Goal: Task Accomplishment & Management: Use online tool/utility

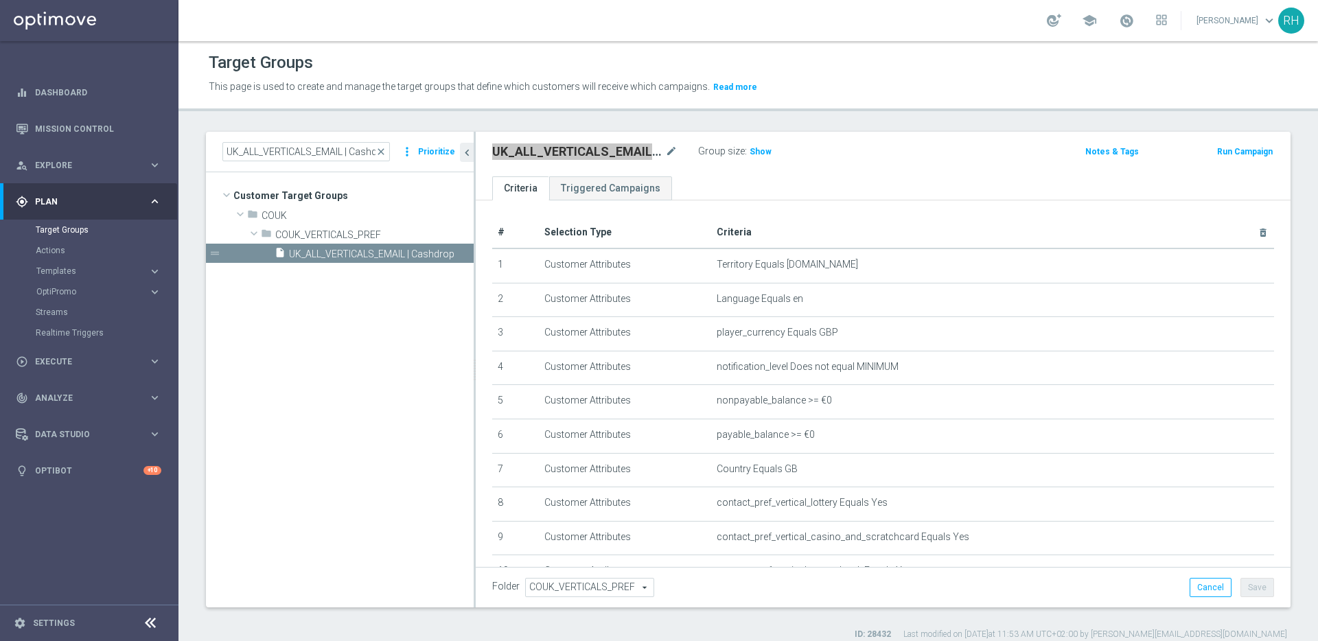
scroll to position [259, 0]
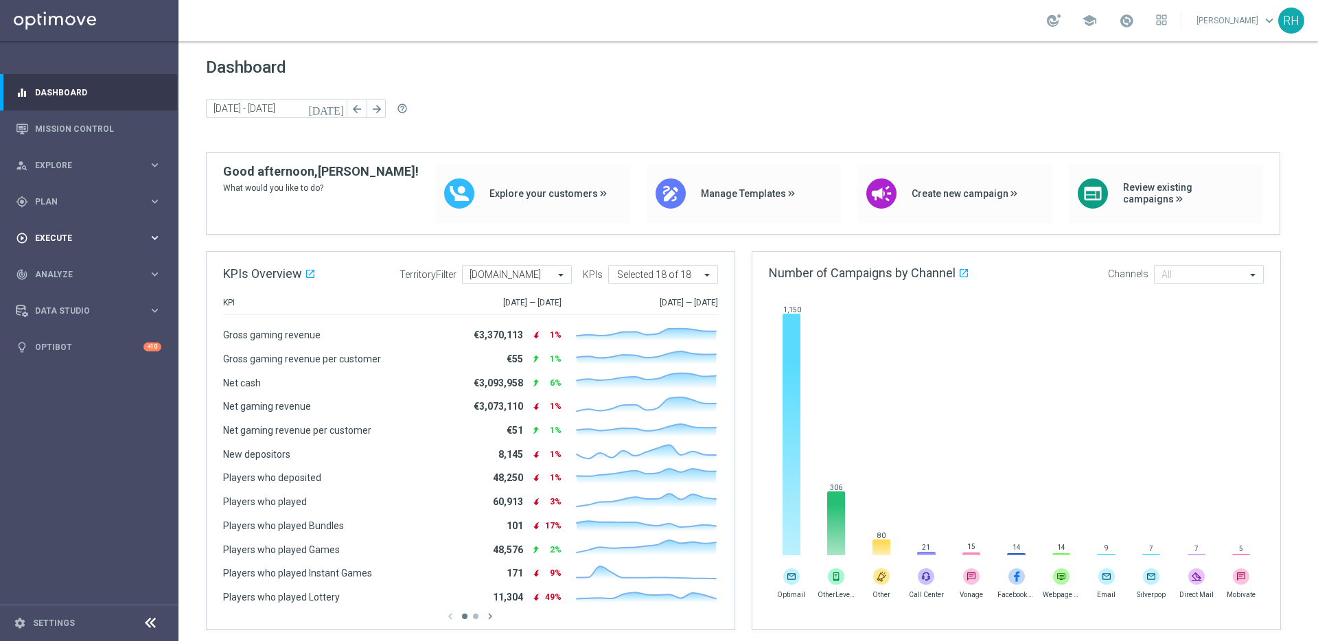
click at [76, 223] on div "play_circle_outline Execute keyboard_arrow_right" at bounding box center [88, 238] width 177 height 36
click at [70, 261] on link "Campaign Builder" at bounding box center [89, 266] width 107 height 11
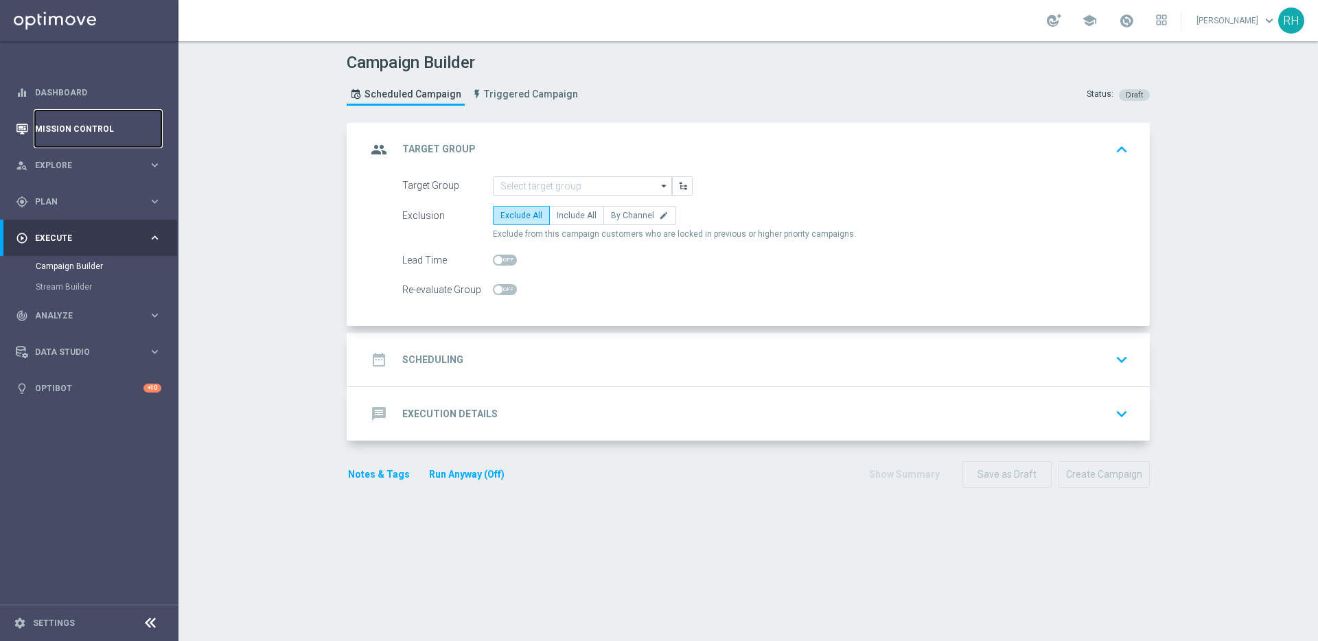
click at [114, 121] on link "Mission Control" at bounding box center [98, 128] width 126 height 36
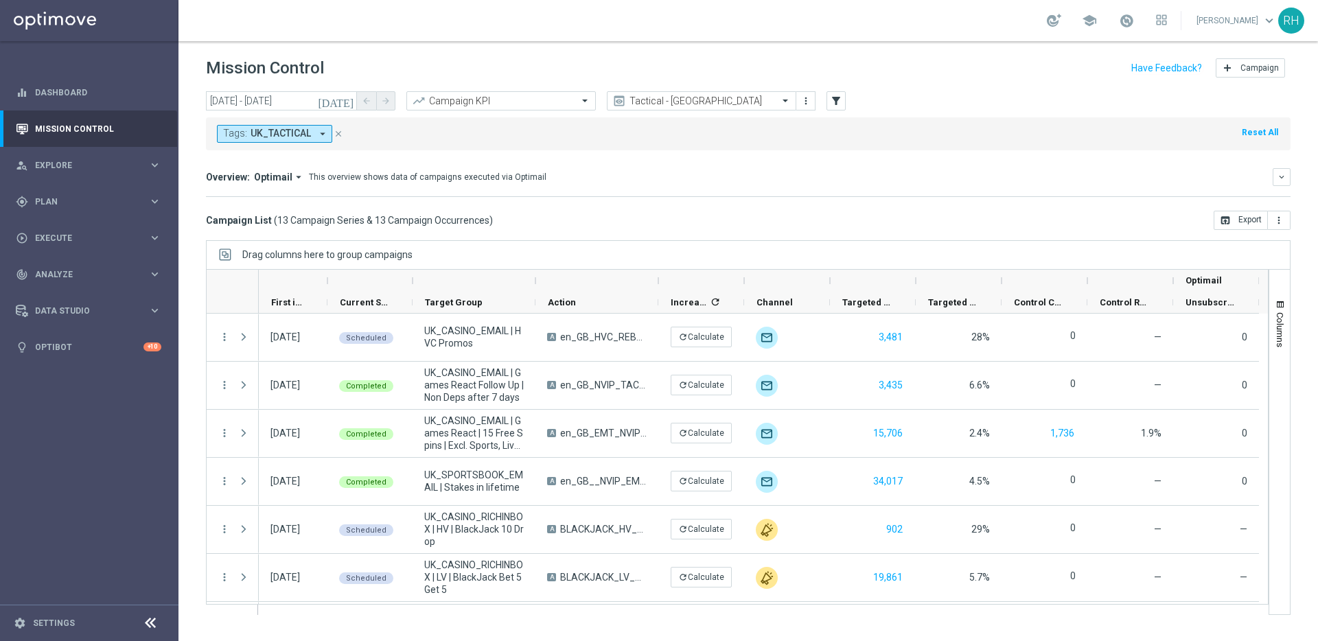
click at [348, 106] on icon "[DATE]" at bounding box center [336, 101] width 37 height 12
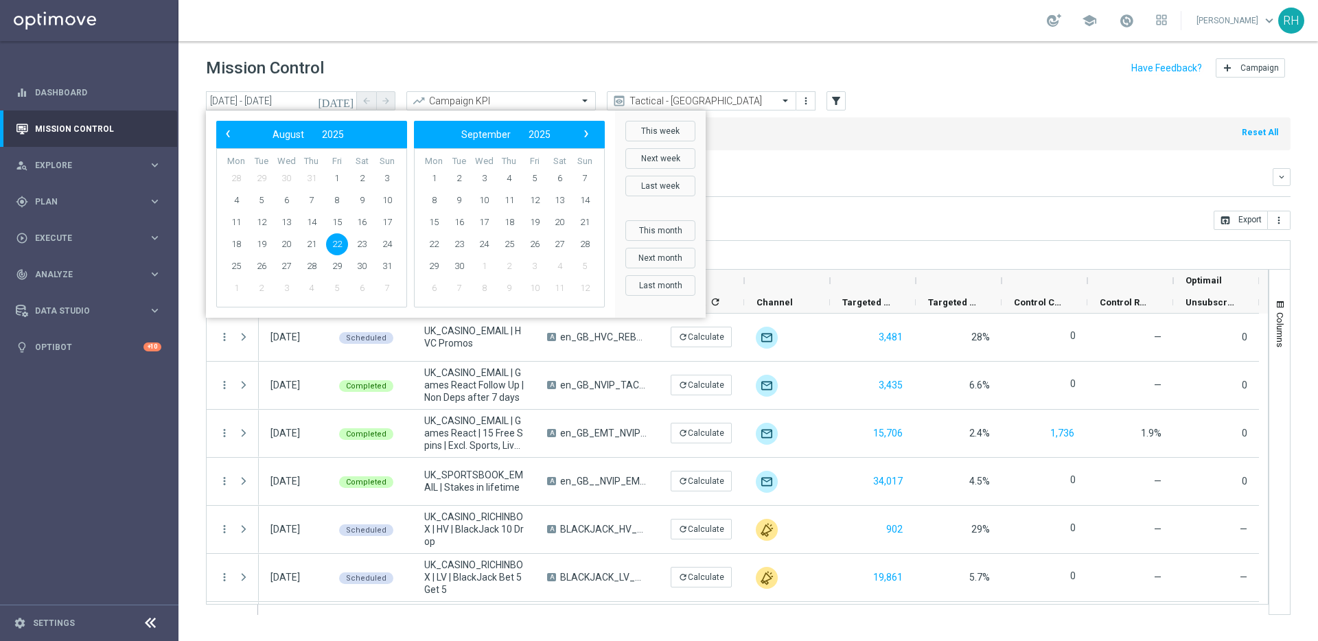
click at [336, 236] on span "22" at bounding box center [337, 244] width 22 height 22
click at [312, 245] on span "21" at bounding box center [312, 244] width 22 height 22
click at [331, 244] on span "22" at bounding box center [337, 244] width 22 height 22
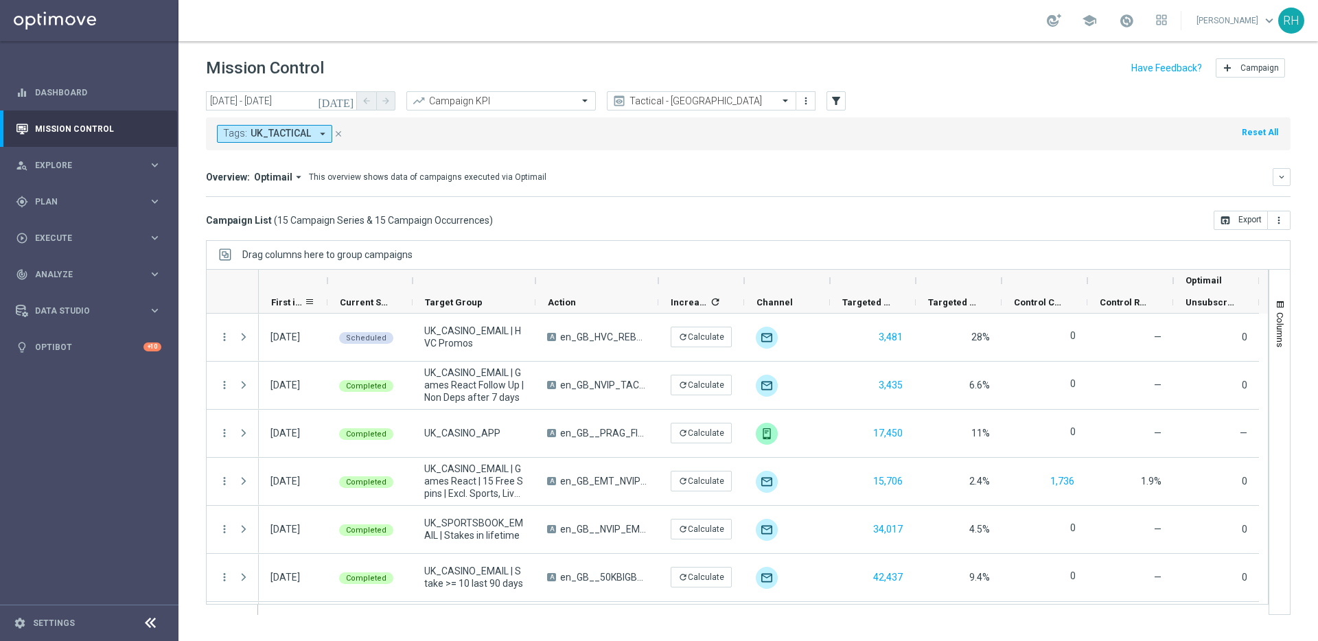
click at [286, 299] on span "First in Range" at bounding box center [287, 302] width 33 height 10
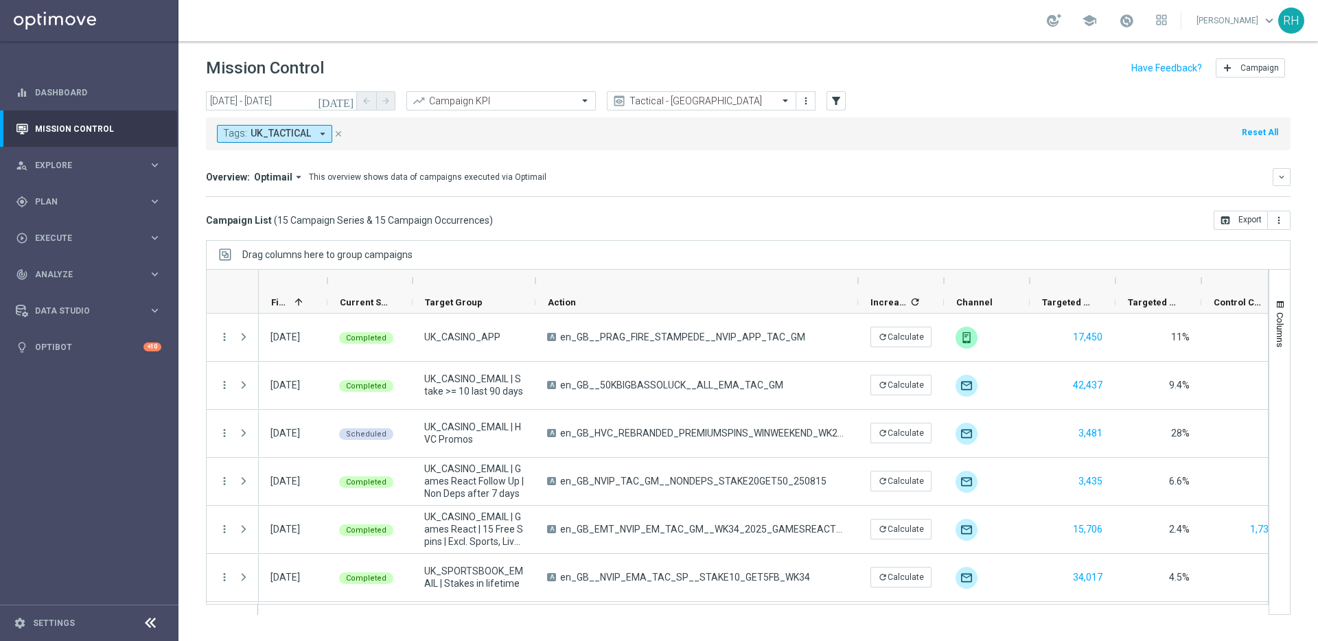
drag, startPoint x: 658, startPoint y: 288, endPoint x: 858, endPoint y: 283, distance: 199.7
click at [858, 283] on div at bounding box center [857, 281] width 5 height 22
click at [339, 103] on input "[DATE] - [DATE]" at bounding box center [281, 100] width 151 height 19
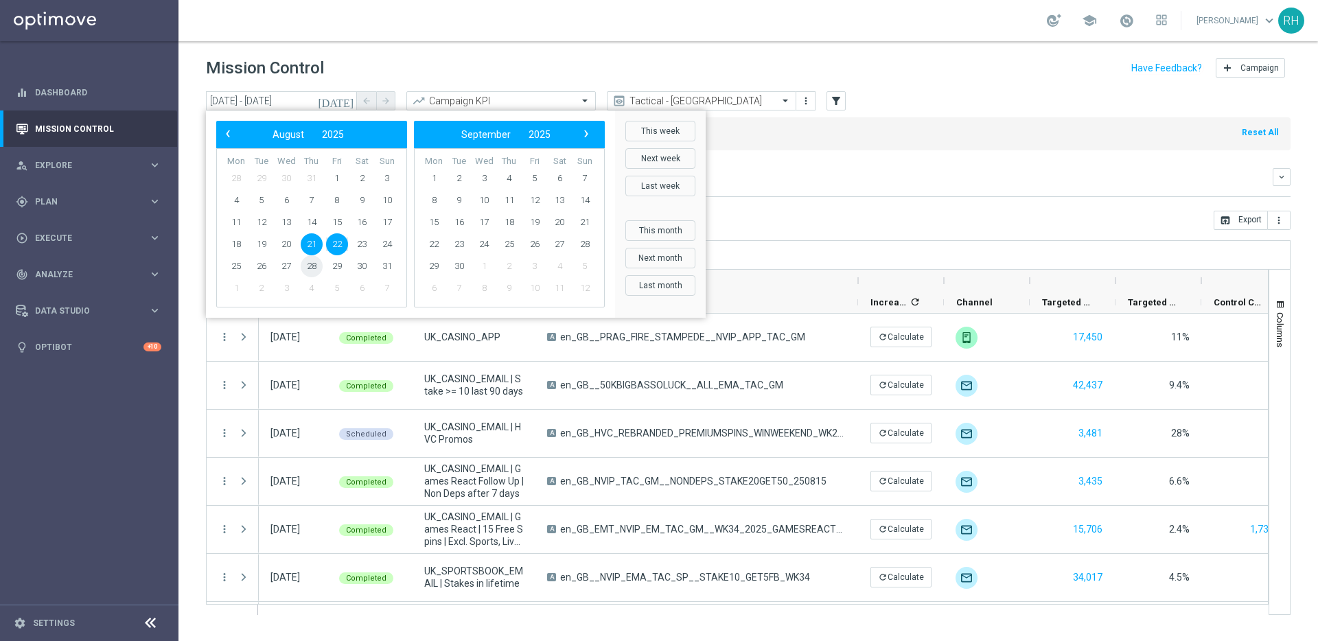
click at [315, 268] on span "28" at bounding box center [312, 266] width 22 height 22
click at [334, 268] on span "29" at bounding box center [337, 266] width 22 height 22
type input "[DATE] - [DATE]"
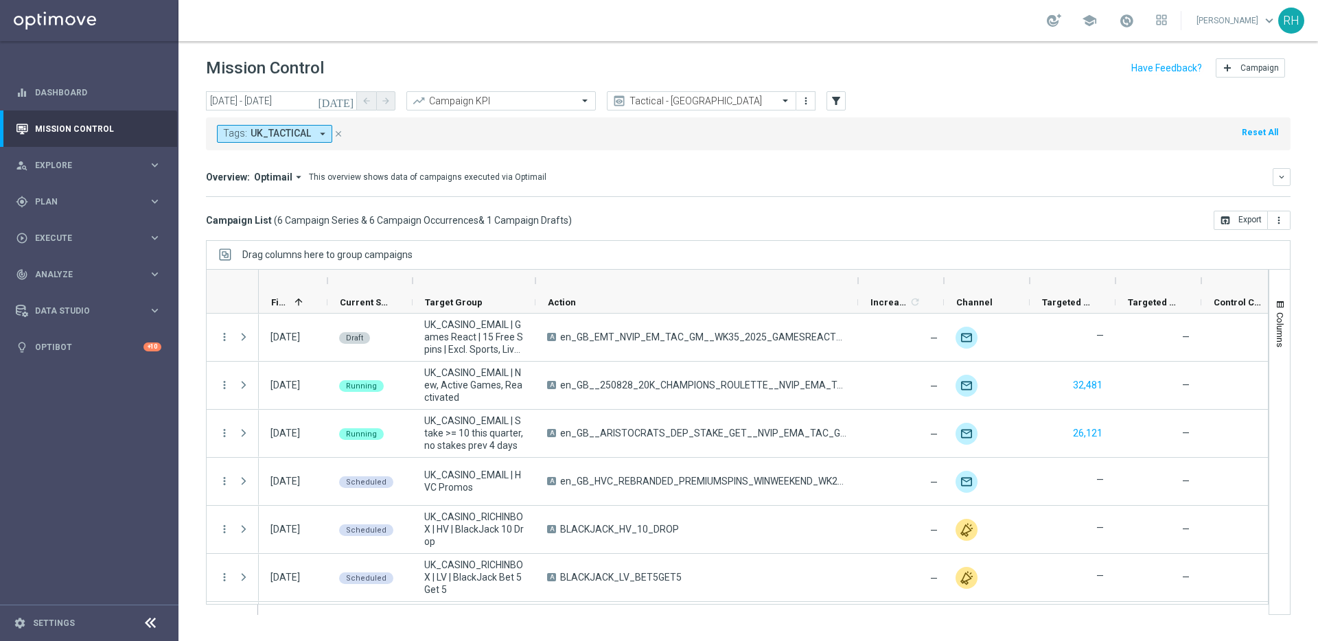
click at [1025, 161] on mini-dashboard "Overview: Optimail arrow_drop_down This overview shows data of campaigns execut…" at bounding box center [748, 180] width 1084 height 60
click at [285, 294] on div "First in Range 1" at bounding box center [287, 302] width 33 height 21
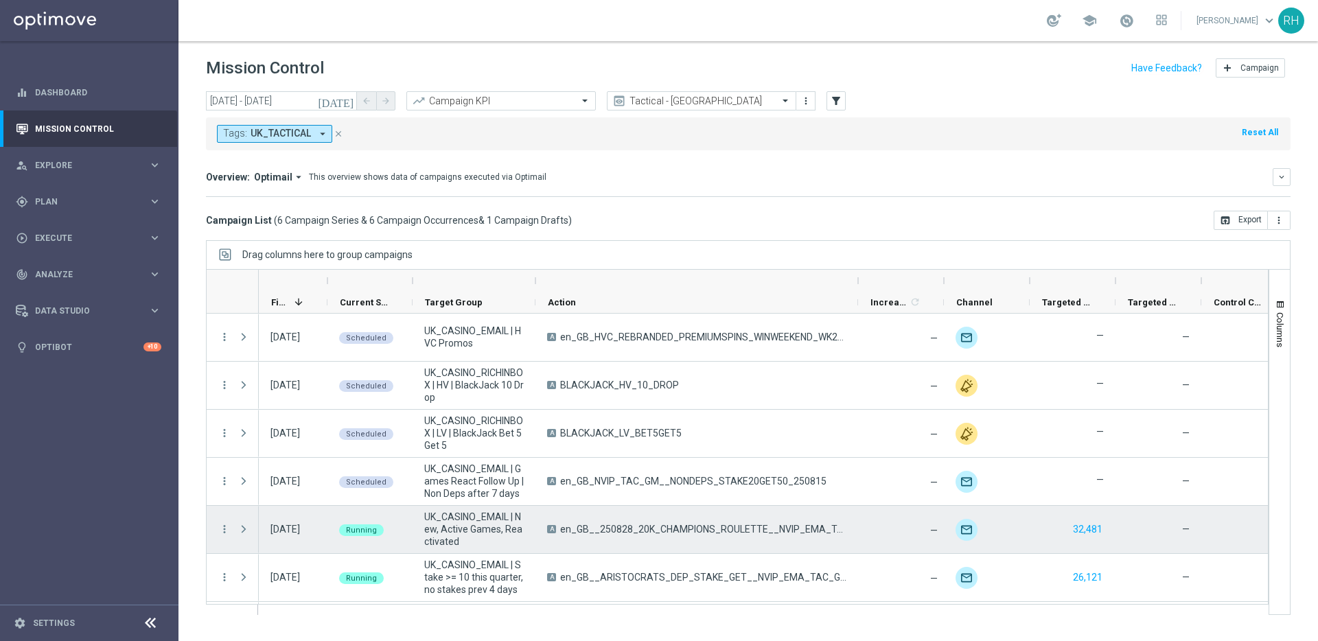
scroll to position [46, 0]
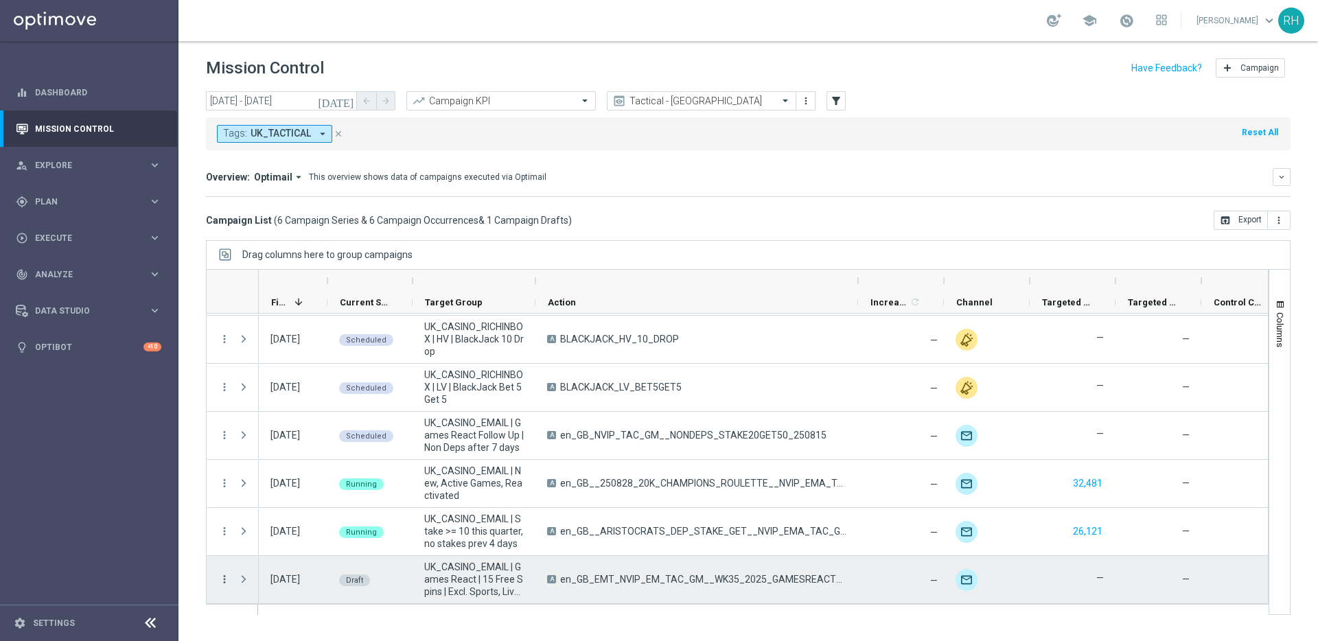
click at [229, 582] on icon "more_vert" at bounding box center [224, 579] width 12 height 12
click at [259, 543] on span "Edit" at bounding box center [258, 539] width 15 height 10
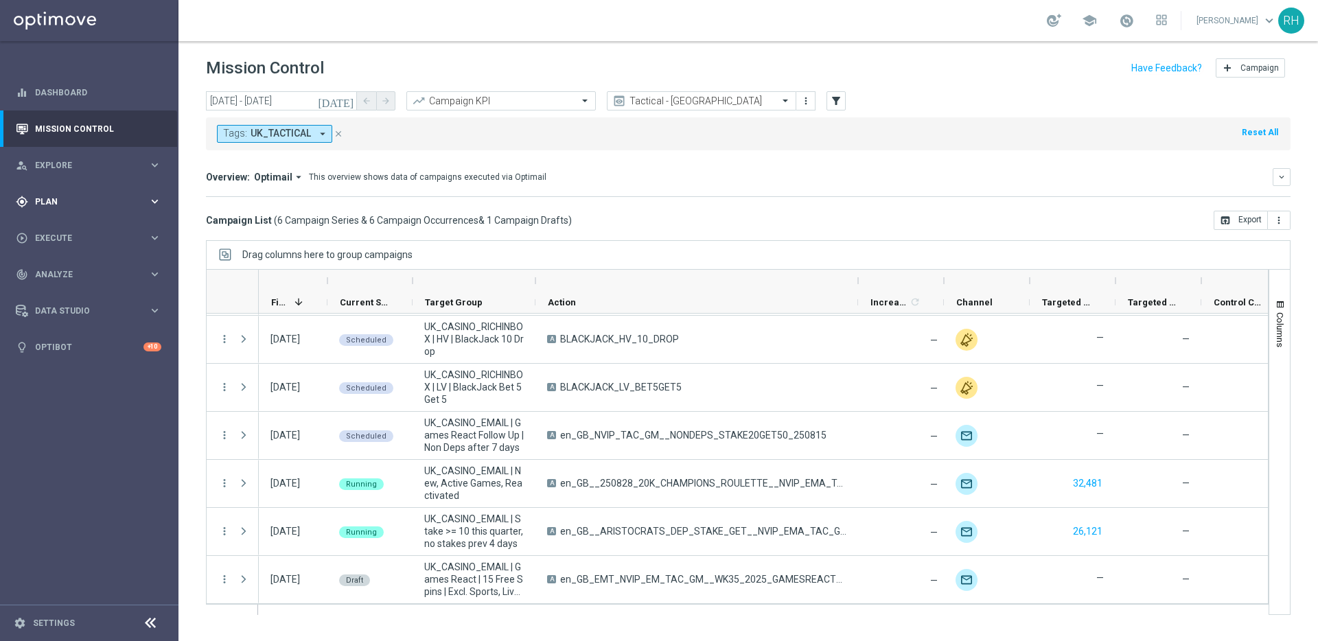
click at [100, 206] on div "gps_fixed Plan" at bounding box center [82, 202] width 132 height 12
click at [90, 231] on link "Target Groups" at bounding box center [89, 229] width 107 height 11
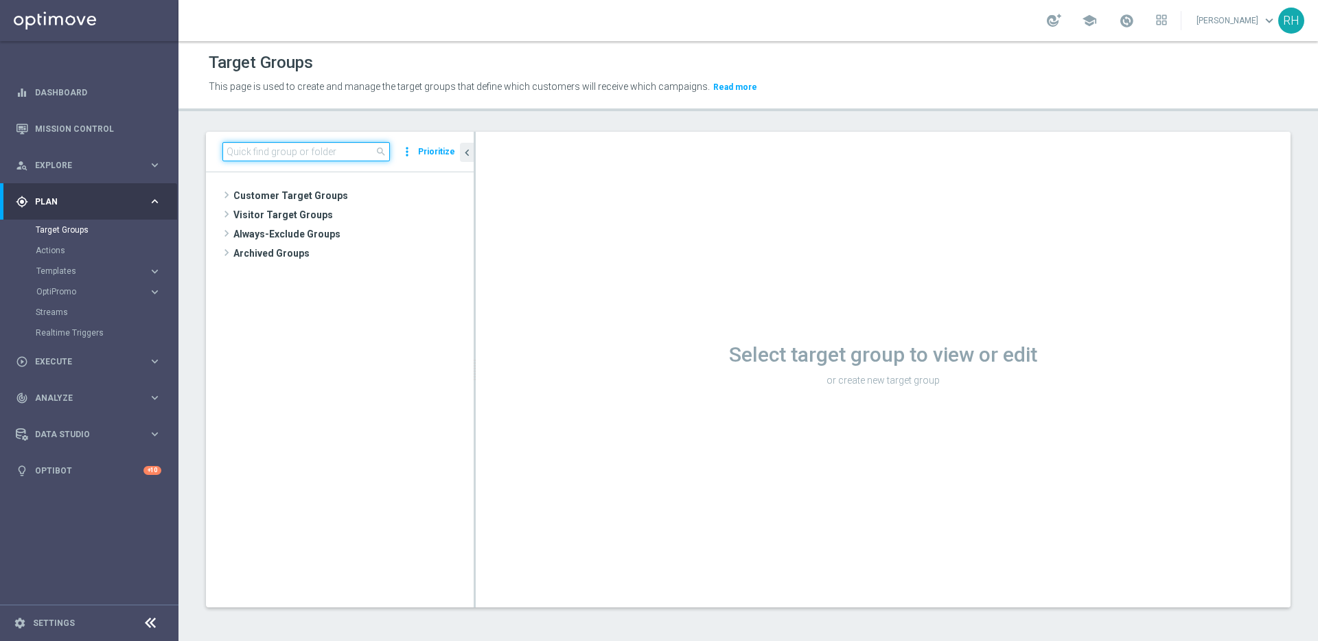
click at [339, 152] on input at bounding box center [305, 151] width 167 height 19
paste input "UK_CASINO_EMAIL | Games React | 15 Free Spins | Excl. Sports, Live Casino"
type input "UK_CASINO_EMAIL | Games React | 15 Free Spins | Excl. Sports, Live Casino"
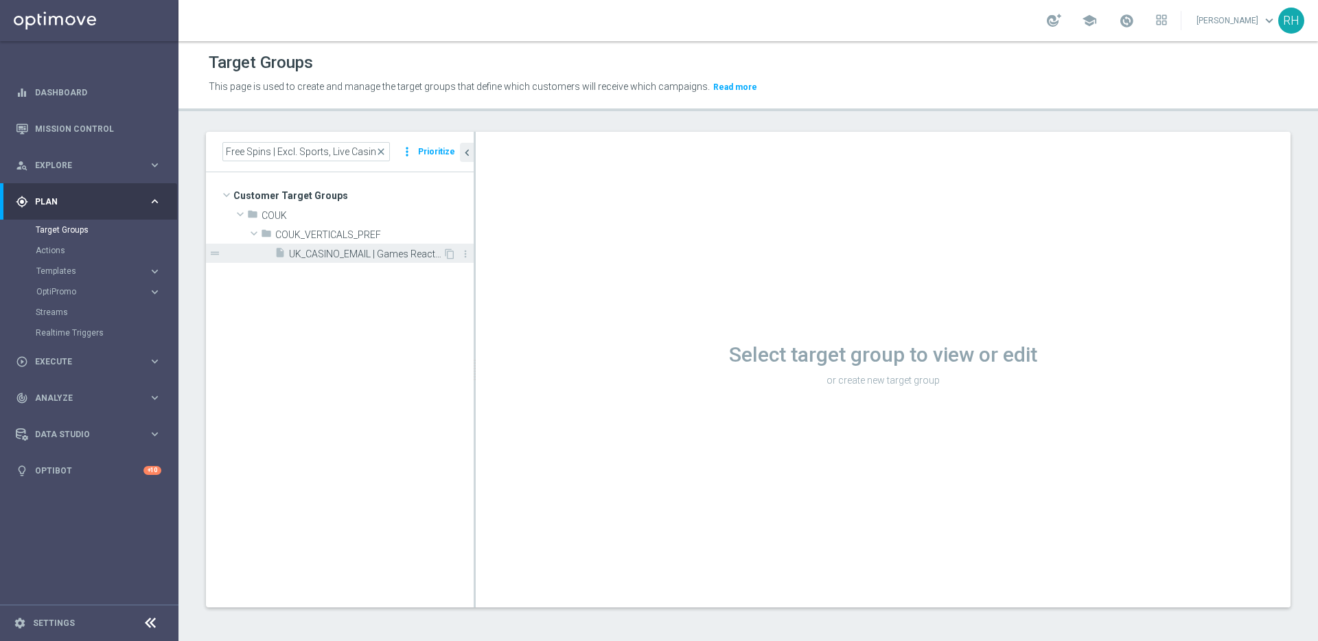
click at [397, 250] on span "UK_CASINO_EMAIL | Games React | 15 Free Spins | Excl. Sports, Live Casino" at bounding box center [366, 254] width 154 height 12
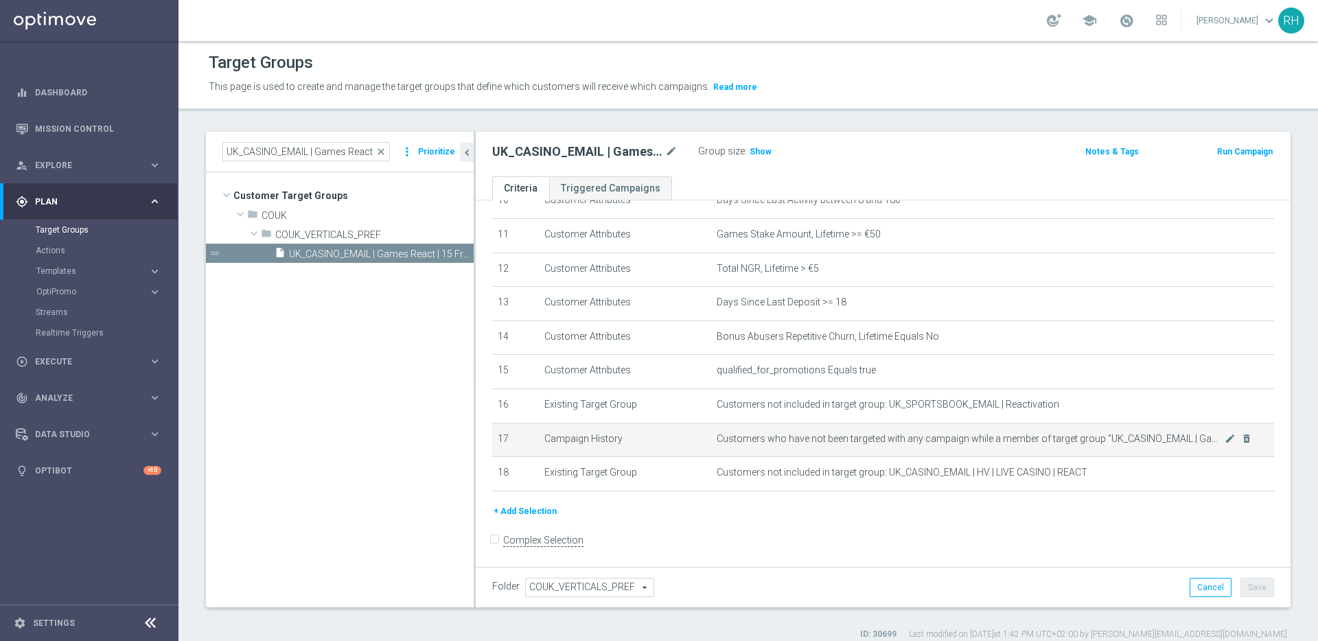
scroll to position [372, 0]
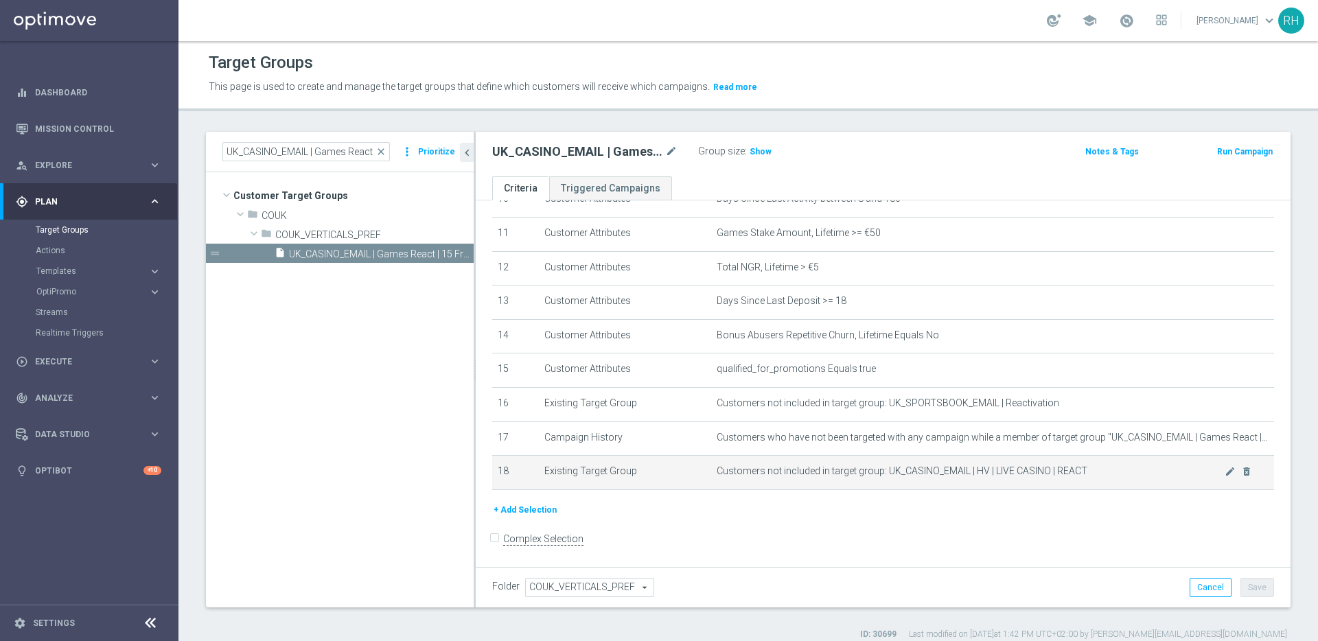
click at [962, 473] on span "Customers not included in target group: UK_CASINO_EMAIL | HV | LIVE CASINO | RE…" at bounding box center [970, 471] width 508 height 12
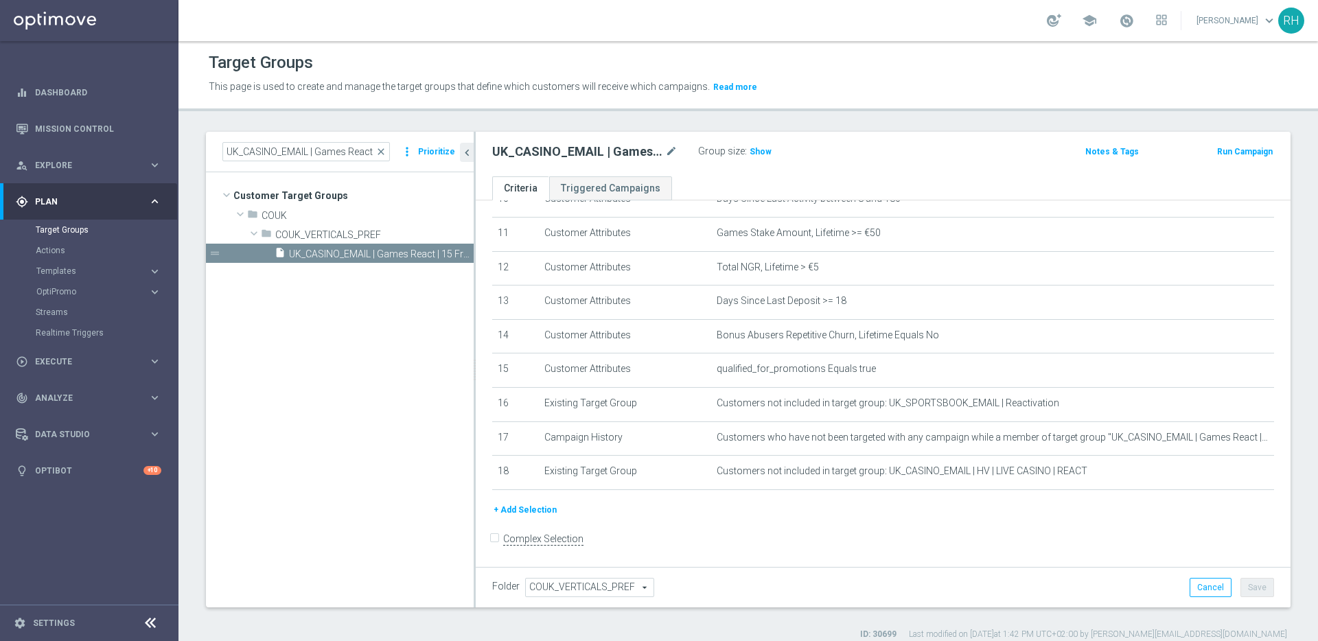
click at [911, 548] on form "Complex Selection Invalid Expression" at bounding box center [883, 553] width 782 height 51
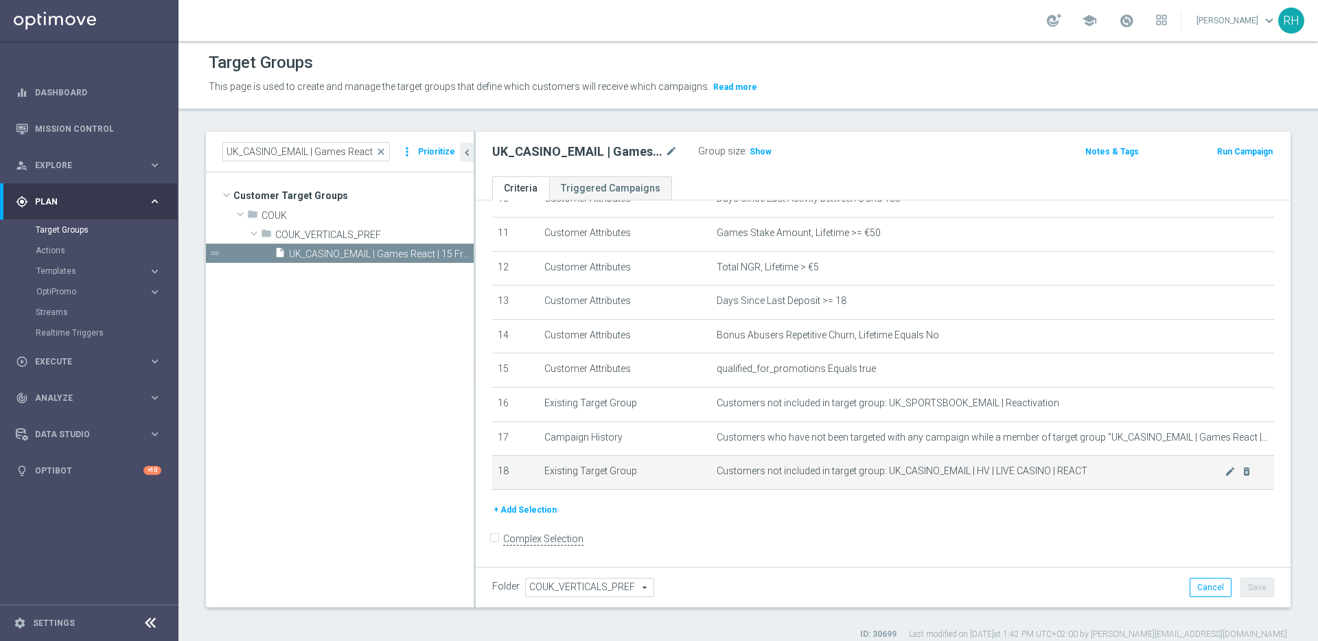
click at [900, 468] on span "Customers not included in target group: UK_CASINO_EMAIL | HV | LIVE CASINO | RE…" at bounding box center [970, 471] width 508 height 12
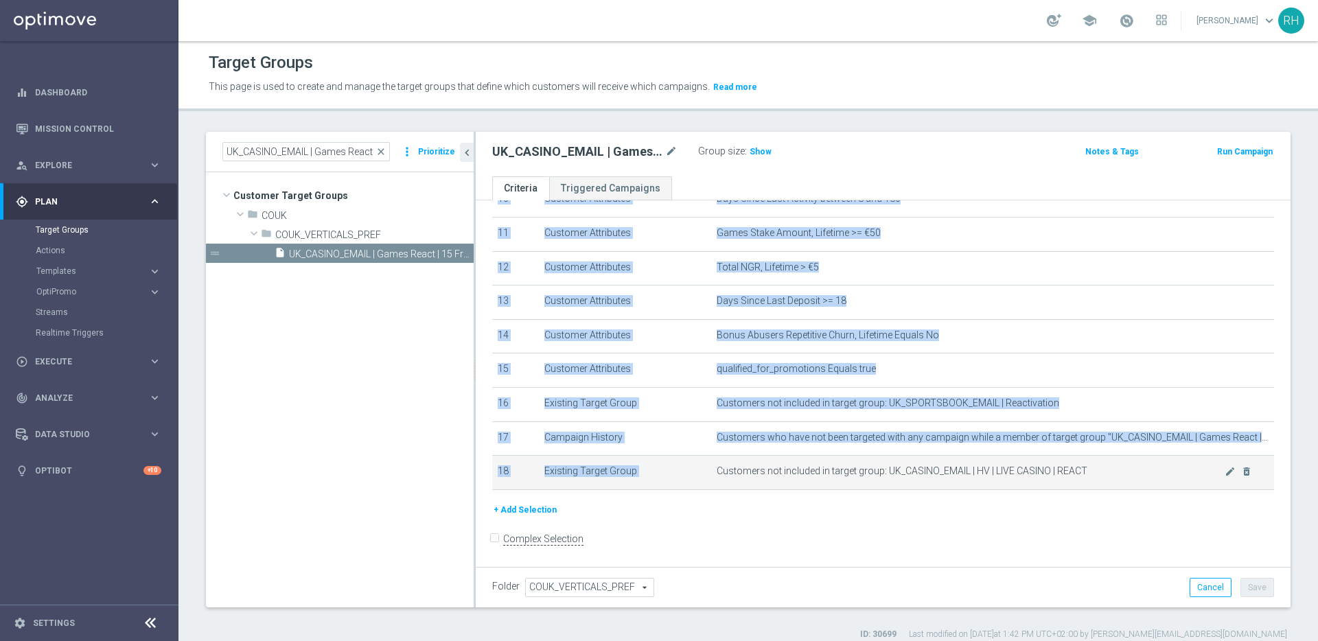
click at [900, 468] on span "Customers not included in target group: UK_CASINO_EMAIL | HV | LIVE CASINO | RE…" at bounding box center [970, 471] width 508 height 12
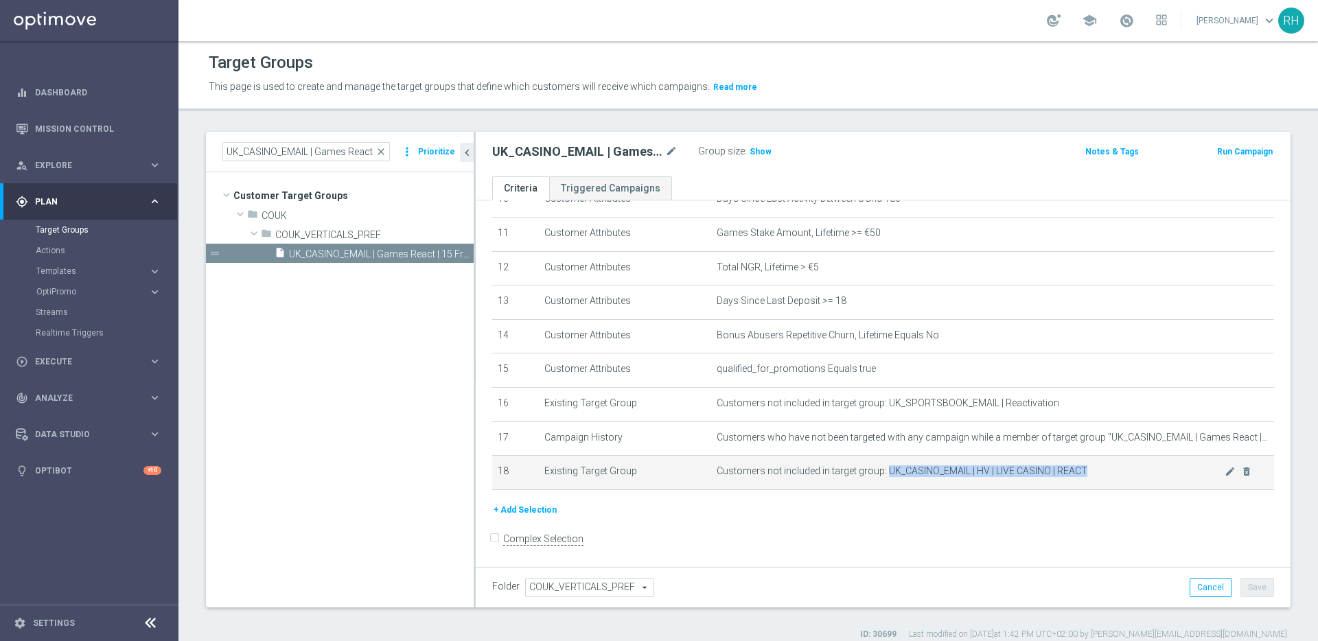
drag, startPoint x: 880, startPoint y: 473, endPoint x: 1110, endPoint y: 474, distance: 229.9
click at [1110, 474] on span "Customers not included in target group: UK_CASINO_EMAIL | HV | LIVE CASINO | RE…" at bounding box center [970, 471] width 508 height 12
copy span "UK_CASINO_EMAIL | HV | LIVE CASINO | REACT"
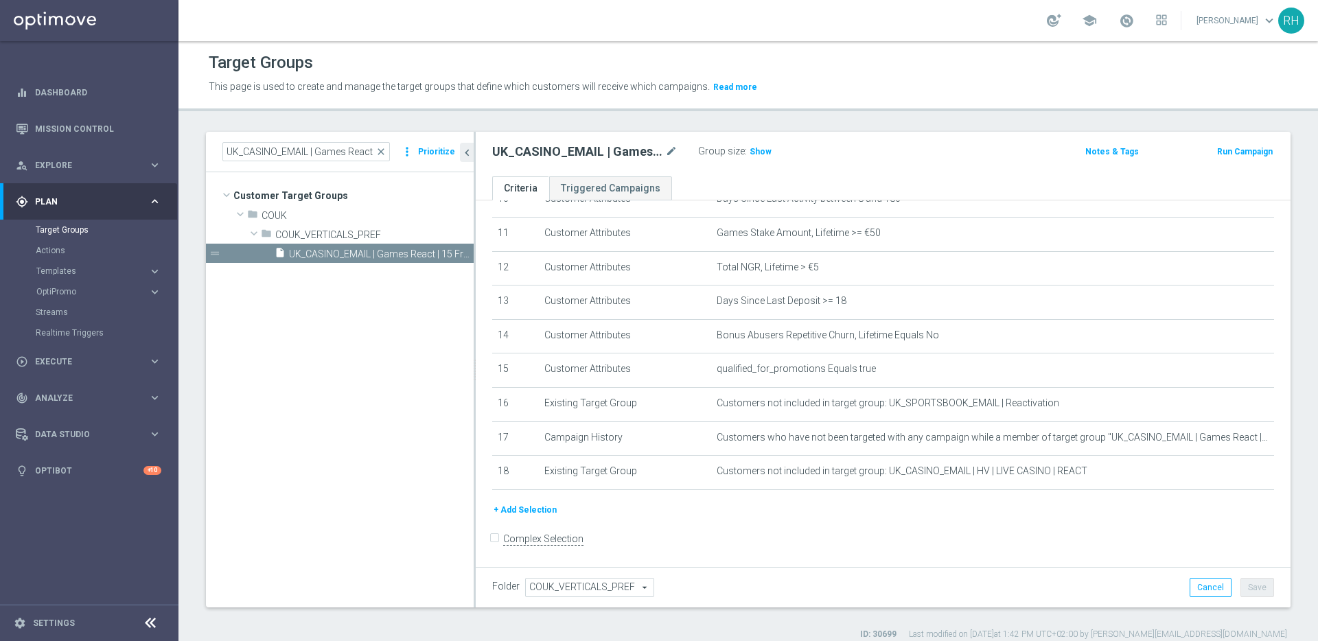
click at [898, 96] on div "This page is used to create and manage the target groups that define which cust…" at bounding box center [610, 87] width 825 height 22
click at [364, 383] on tree-viewport "Customer Target Groups library_add create_new_folder folder" at bounding box center [340, 389] width 268 height 434
click at [973, 146] on div "UK_CASINO_EMAIL | Games React | 15 Free Spins | Excl. Sports, Live Casino mode_…" at bounding box center [749, 151] width 535 height 19
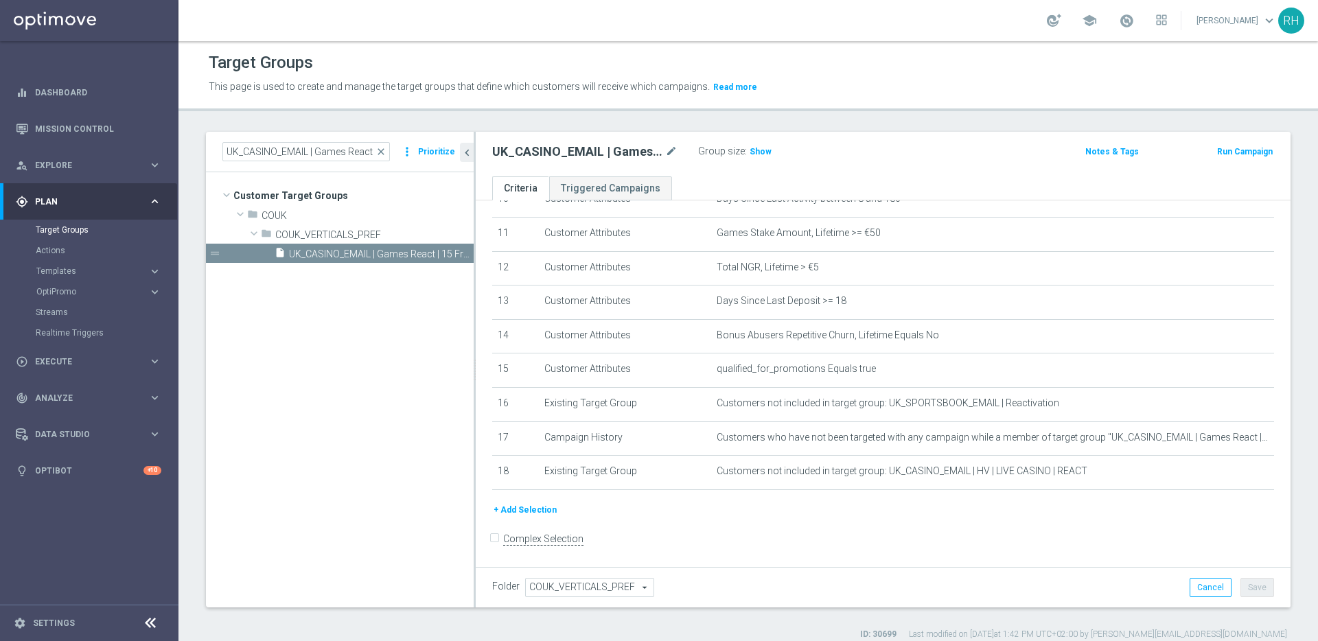
click at [973, 146] on div "UK_CASINO_EMAIL | Games React | 15 Free Spins | Excl. Sports, Live Casino mode_…" at bounding box center [749, 151] width 535 height 19
click at [948, 140] on div "UK_CASINO_EMAIL | Games React | 15 Free Spins | Excl. Sports, Live Casino mode_…" at bounding box center [883, 154] width 815 height 45
click at [921, 133] on div "UK_CASINO_EMAIL | Games React | 15 Free Spins | Excl. Sports, Live Casino mode_…" at bounding box center [883, 154] width 815 height 45
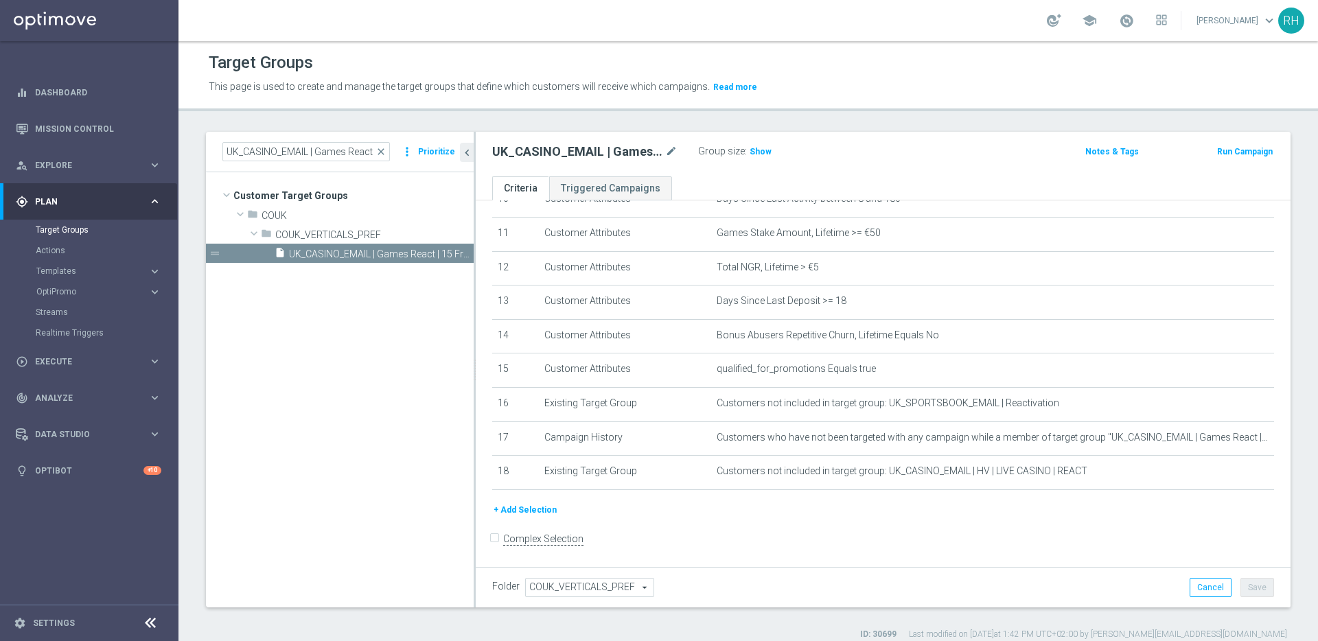
click at [921, 133] on div "UK_CASINO_EMAIL | Games React | 15 Free Spins | Excl. Sports, Live Casino mode_…" at bounding box center [883, 154] width 815 height 45
click at [948, 104] on header "Target Groups This page is used to create and manage the target groups that def…" at bounding box center [747, 76] width 1139 height 70
click at [867, 172] on div "UK_CASINO_EMAIL | Games React | 15 Free Spins | Excl. Sports, Live Casino mode_…" at bounding box center [883, 154] width 815 height 45
click at [906, 174] on div "UK_CASINO_EMAIL | Games React | 15 Free Spins | Excl. Sports, Live Casino mode_…" at bounding box center [883, 154] width 815 height 45
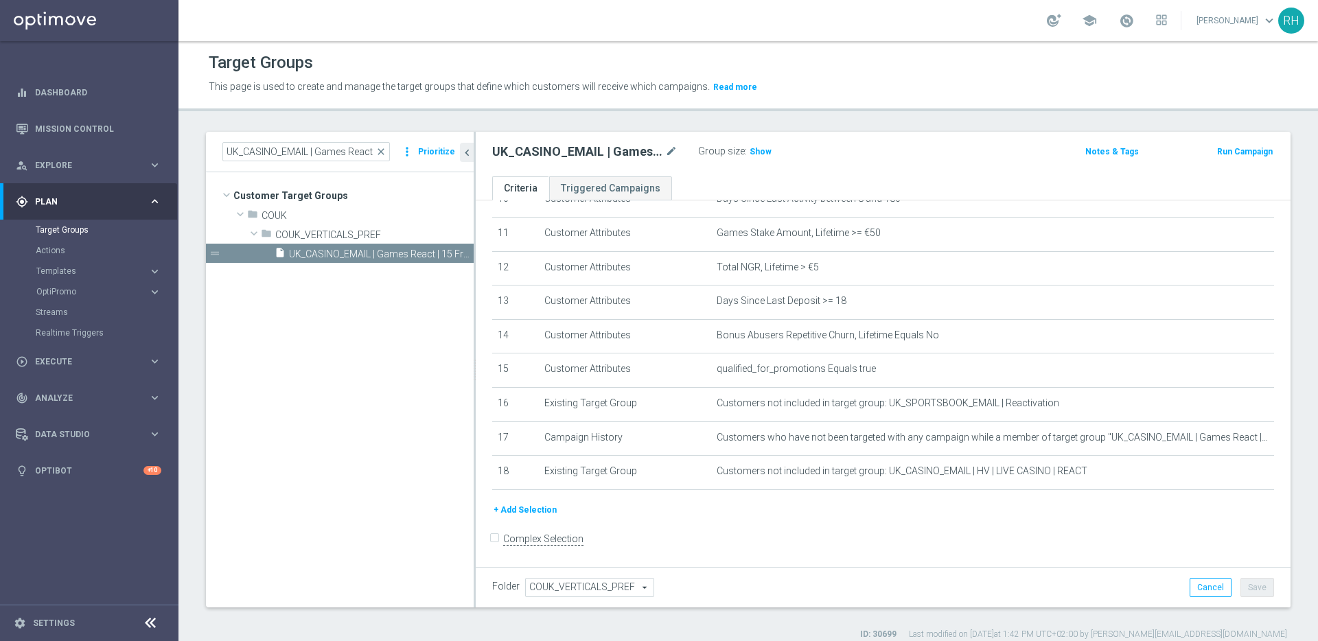
click at [740, 106] on header "Target Groups This page is used to create and manage the target groups that def…" at bounding box center [747, 76] width 1139 height 70
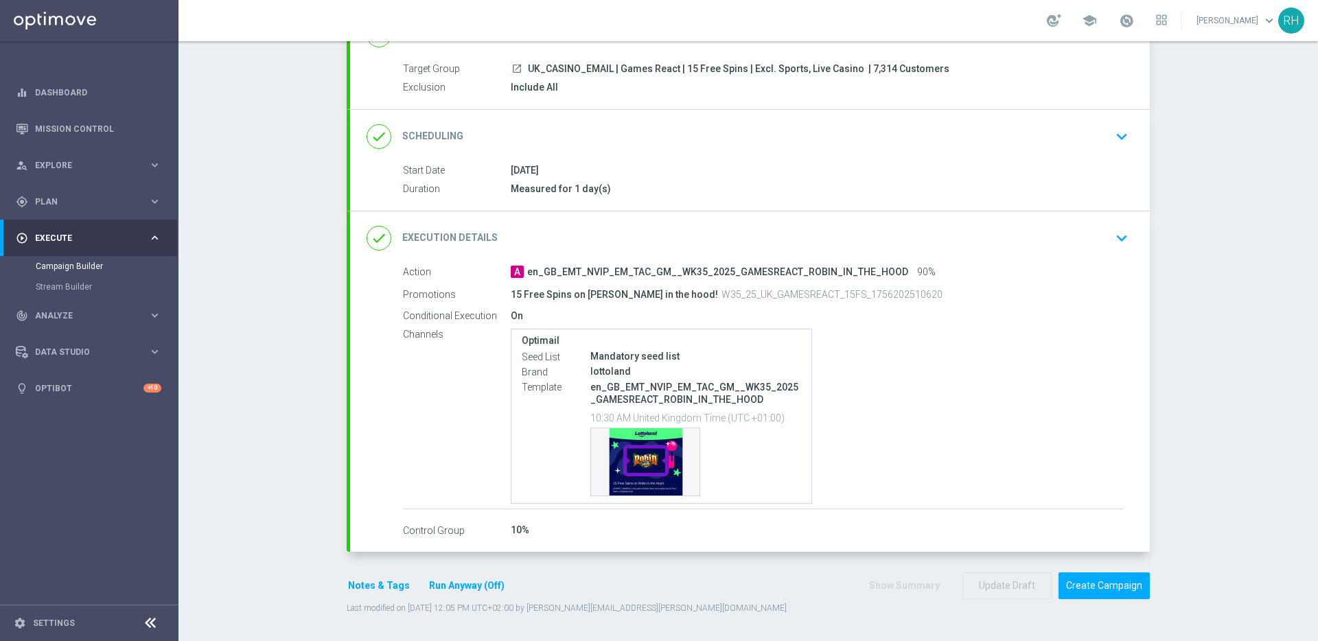
scroll to position [115, 0]
click at [1196, 337] on div "Campaign Builder Scheduled Campaign Triggered Campaign Status: Draft done Targe…" at bounding box center [747, 341] width 1139 height 600
click at [1151, 353] on section "done Target Group keyboard_arrow_down Target Group launch UK_CASINO_EMAIL | Gam…" at bounding box center [747, 318] width 823 height 620
click at [1154, 351] on section "done Target Group keyboard_arrow_down Target Group launch UK_CASINO_EMAIL | Gam…" at bounding box center [747, 318] width 823 height 620
click at [1156, 350] on div "Campaign Builder Scheduled Campaign Triggered Campaign Status: Draft done Targe…" at bounding box center [747, 341] width 1139 height 600
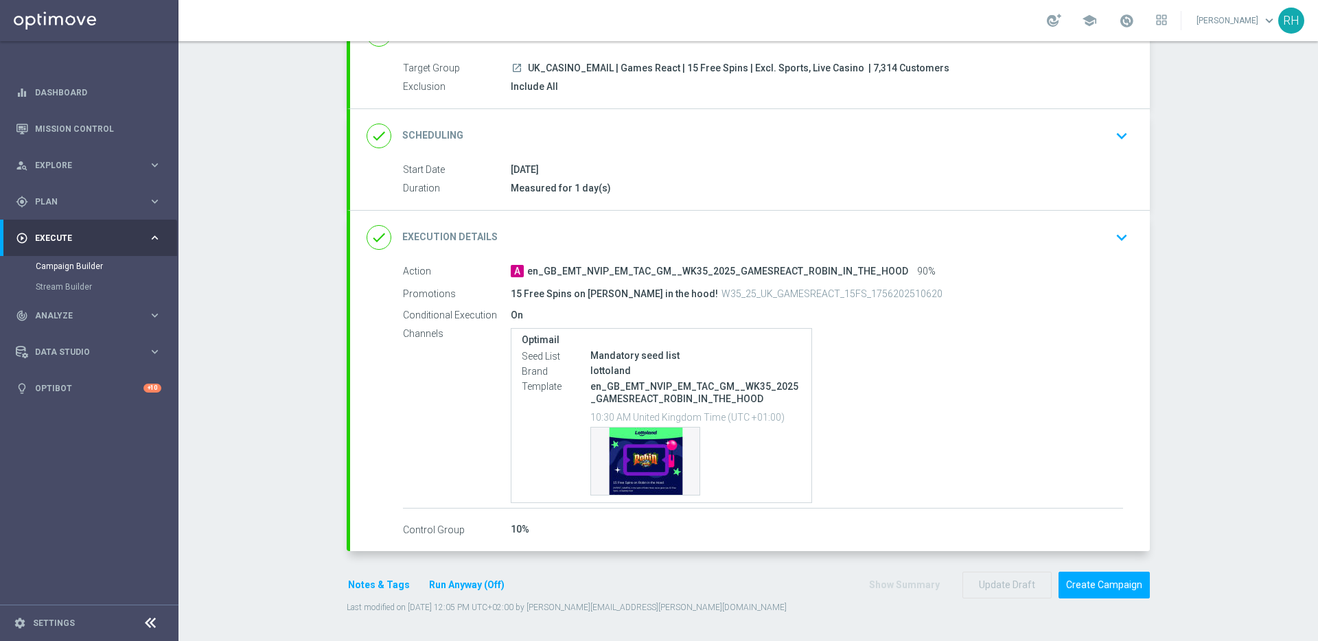
click at [1156, 350] on div "Campaign Builder Scheduled Campaign Triggered Campaign Status: Draft done Targe…" at bounding box center [747, 341] width 1139 height 600
click at [1000, 404] on div "Optimail Seed List Mandatory seed list Brand lottoland Template en_GB_EMT_NVIP_…" at bounding box center [817, 416] width 612 height 176
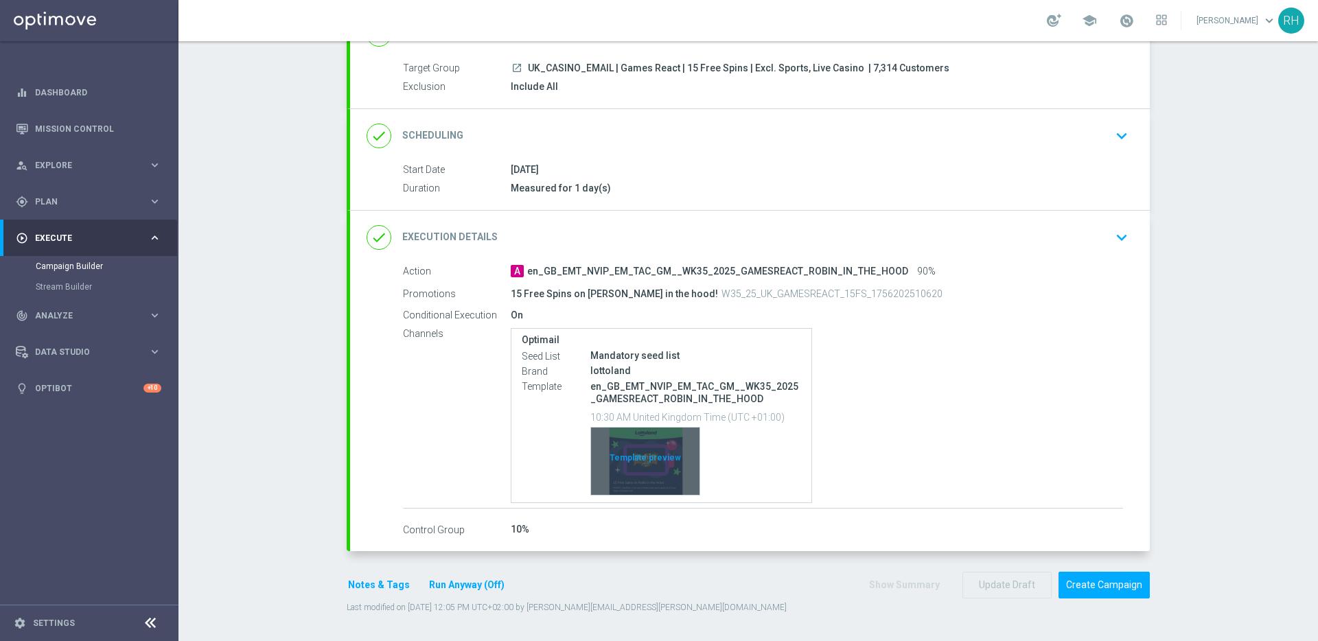
click at [642, 482] on div "Template preview" at bounding box center [645, 461] width 108 height 67
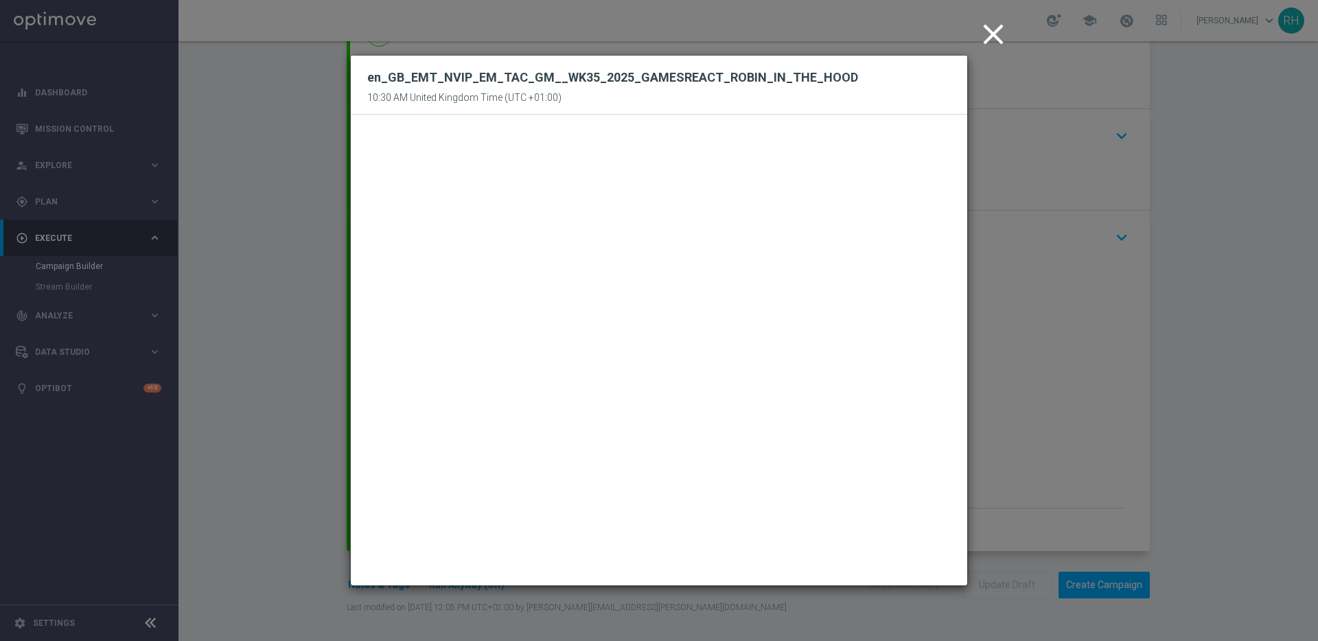
click at [976, 39] on icon "close" at bounding box center [993, 34] width 34 height 34
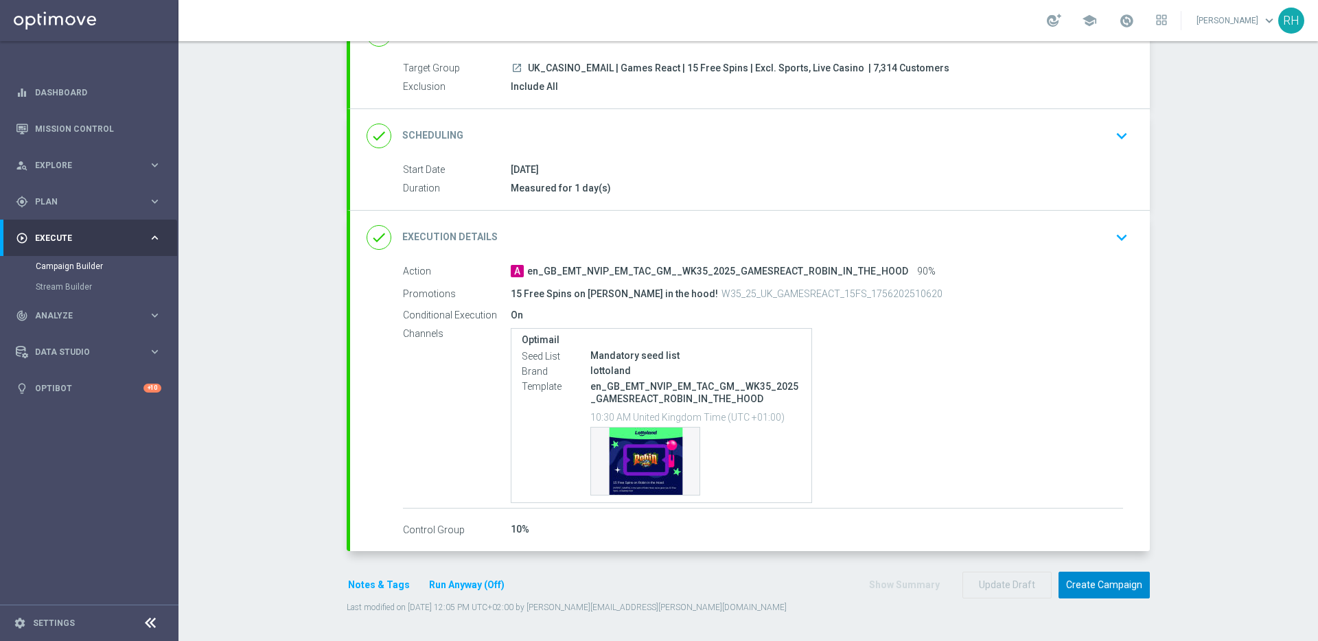
click at [1109, 581] on button "Create Campaign" at bounding box center [1103, 585] width 91 height 27
click at [1138, 176] on div at bounding box center [645, 320] width 1318 height 641
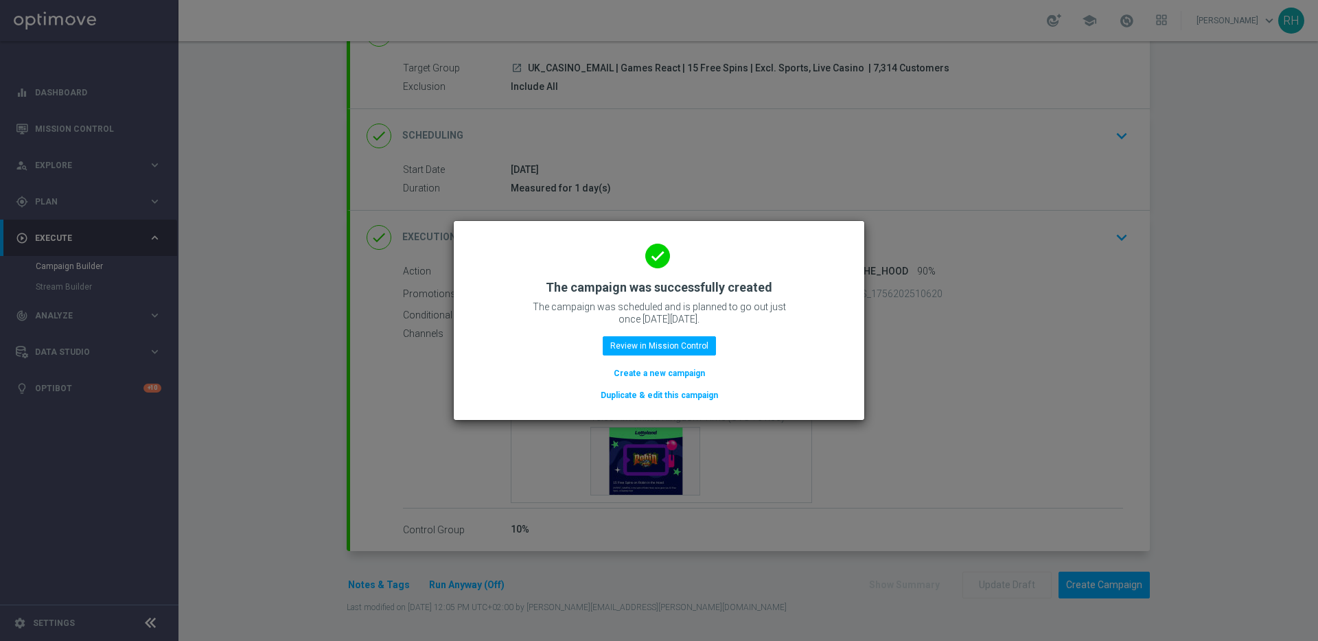
click at [868, 169] on modal-container "done The campaign was successfully created The campaign was scheduled and is pl…" at bounding box center [659, 320] width 1318 height 641
click at [935, 141] on modal-container "done The campaign was successfully created The campaign was scheduled and is pl…" at bounding box center [659, 320] width 1318 height 641
click at [556, 288] on h2 "The campaign was successfully created" at bounding box center [659, 287] width 226 height 16
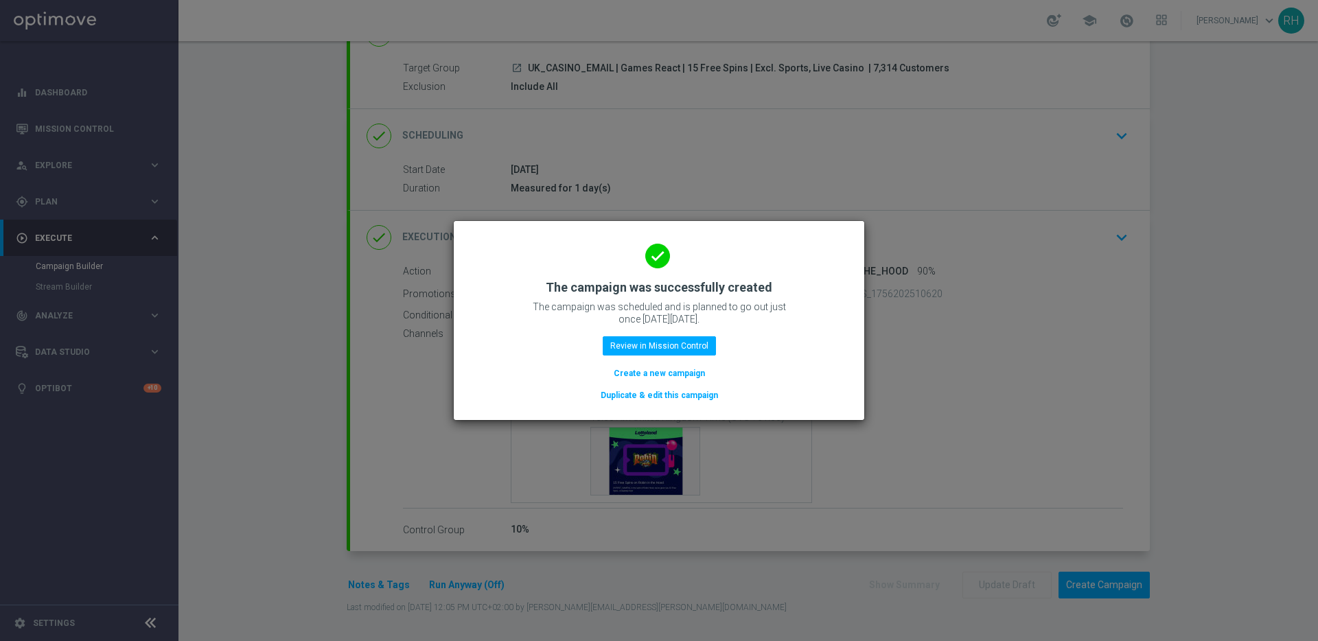
click at [556, 288] on h2 "The campaign was successfully created" at bounding box center [659, 287] width 226 height 16
click at [597, 288] on h2 "The campaign was successfully created" at bounding box center [659, 287] width 226 height 16
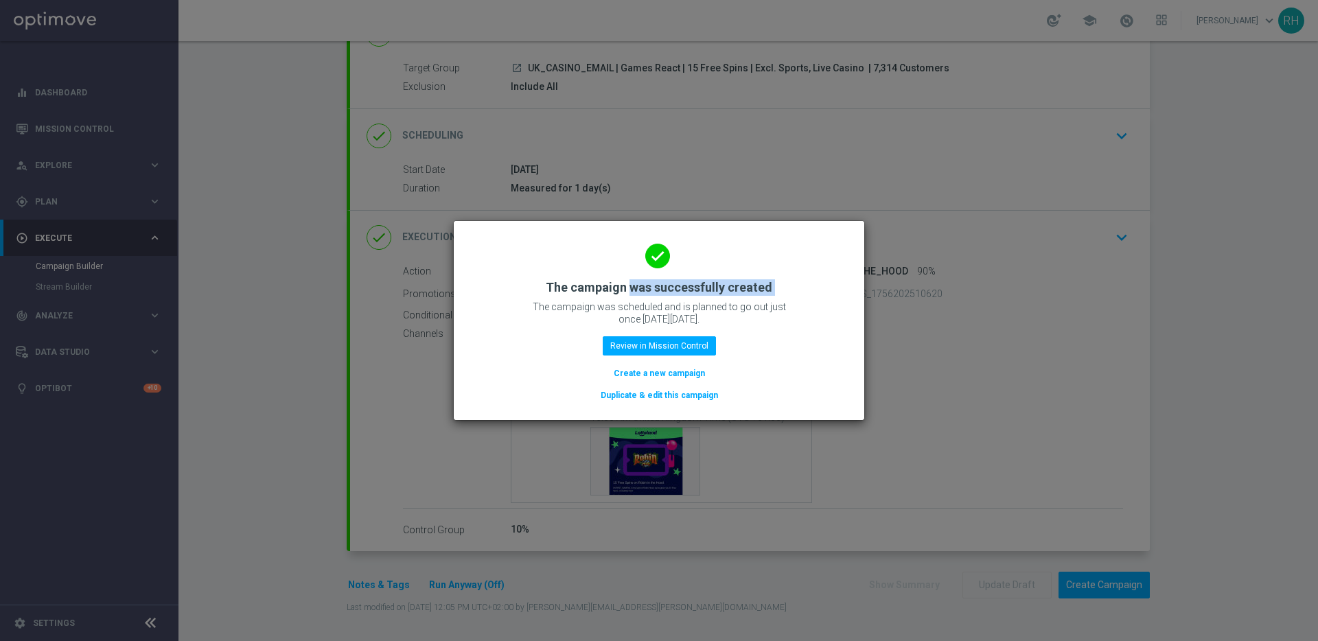
click at [597, 288] on h2 "The campaign was successfully created" at bounding box center [659, 287] width 226 height 16
click at [552, 312] on p "The campaign was scheduled and is planned to go out just once on Friday, August…" at bounding box center [659, 313] width 274 height 25
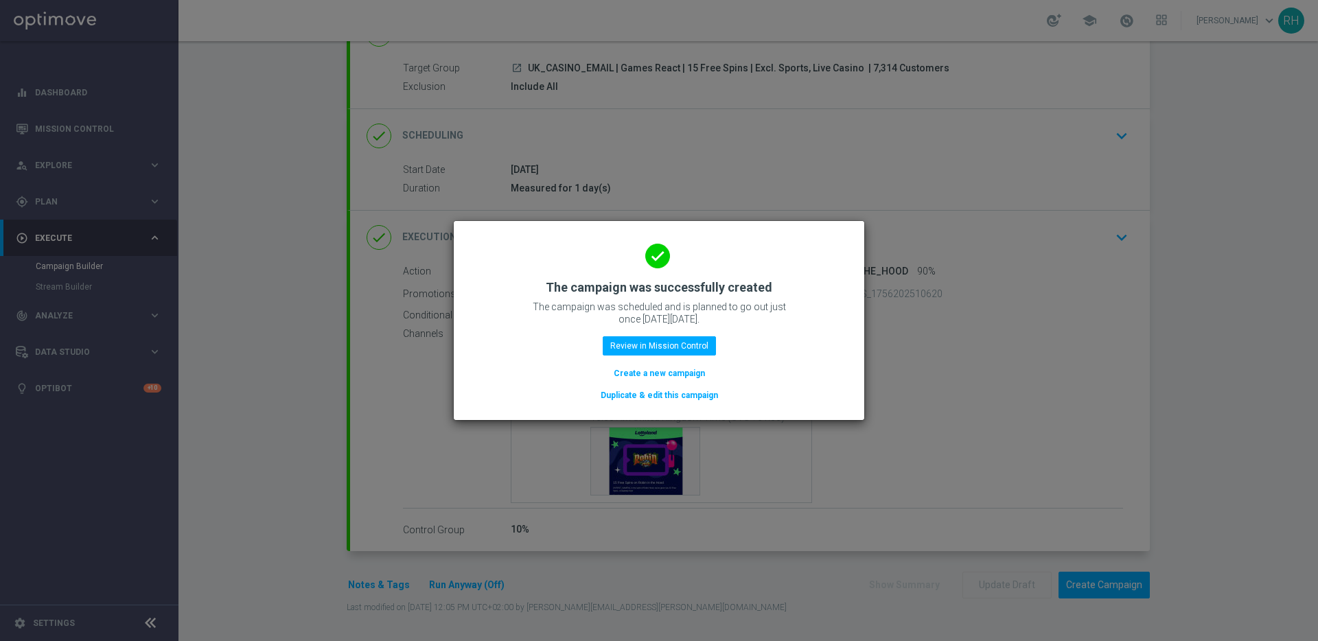
click at [532, 308] on p "The campaign was scheduled and is planned to go out just once on Friday, August…" at bounding box center [659, 313] width 274 height 25
click at [554, 308] on p "The campaign was scheduled and is planned to go out just once on Friday, August…" at bounding box center [659, 313] width 274 height 25
click at [571, 308] on p "The campaign was scheduled and is planned to go out just once on Friday, August…" at bounding box center [659, 313] width 274 height 25
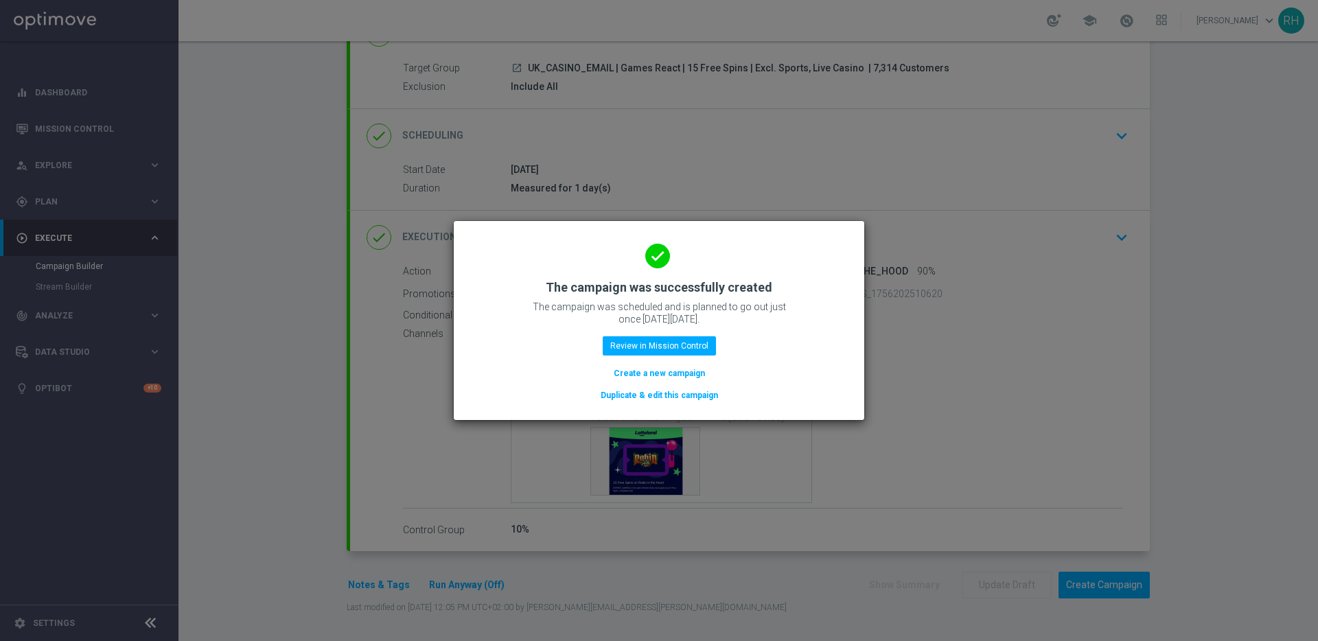
click at [571, 308] on p "The campaign was scheduled and is planned to go out just once on Friday, August…" at bounding box center [659, 313] width 274 height 25
click at [1191, 106] on modal-container "done The campaign was successfully created The campaign was scheduled and is pl…" at bounding box center [659, 320] width 1318 height 641
click at [552, 281] on h2 "The campaign was successfully created" at bounding box center [659, 287] width 226 height 16
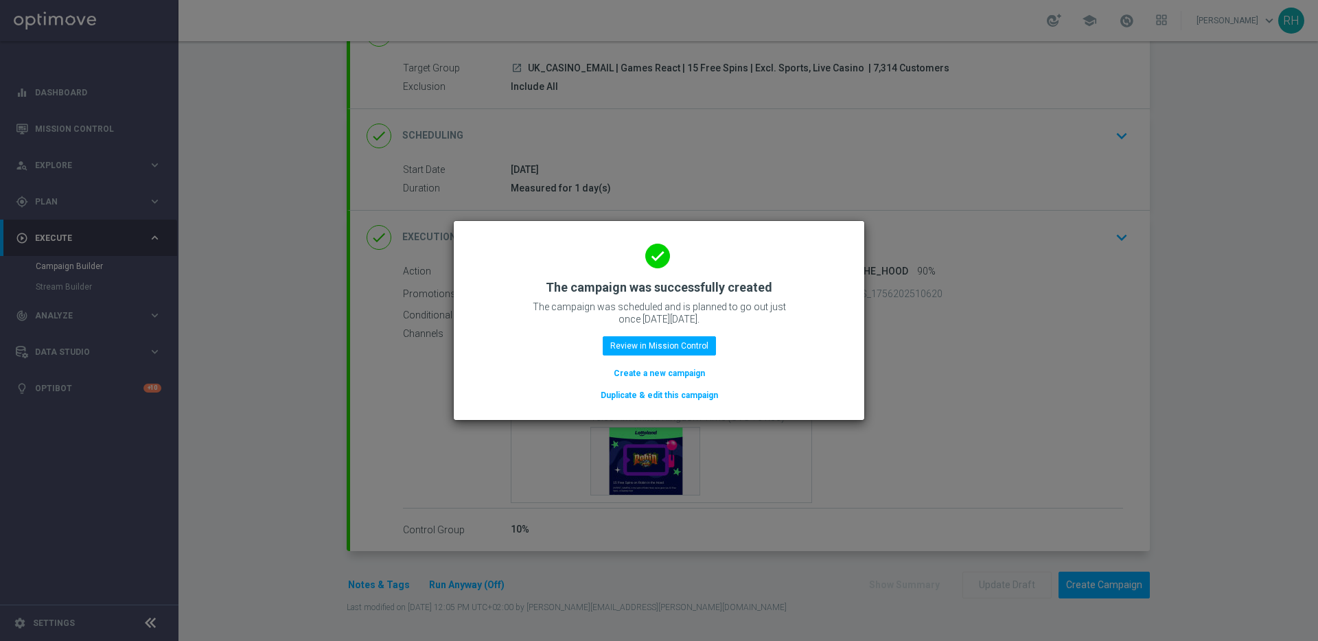
click at [596, 288] on h2 "The campaign was successfully created" at bounding box center [659, 287] width 226 height 16
click at [889, 401] on modal-container "done The campaign was successfully created The campaign was scheduled and is pl…" at bounding box center [659, 320] width 1318 height 641
click at [702, 348] on button "Review in Mission Control" at bounding box center [658, 345] width 113 height 19
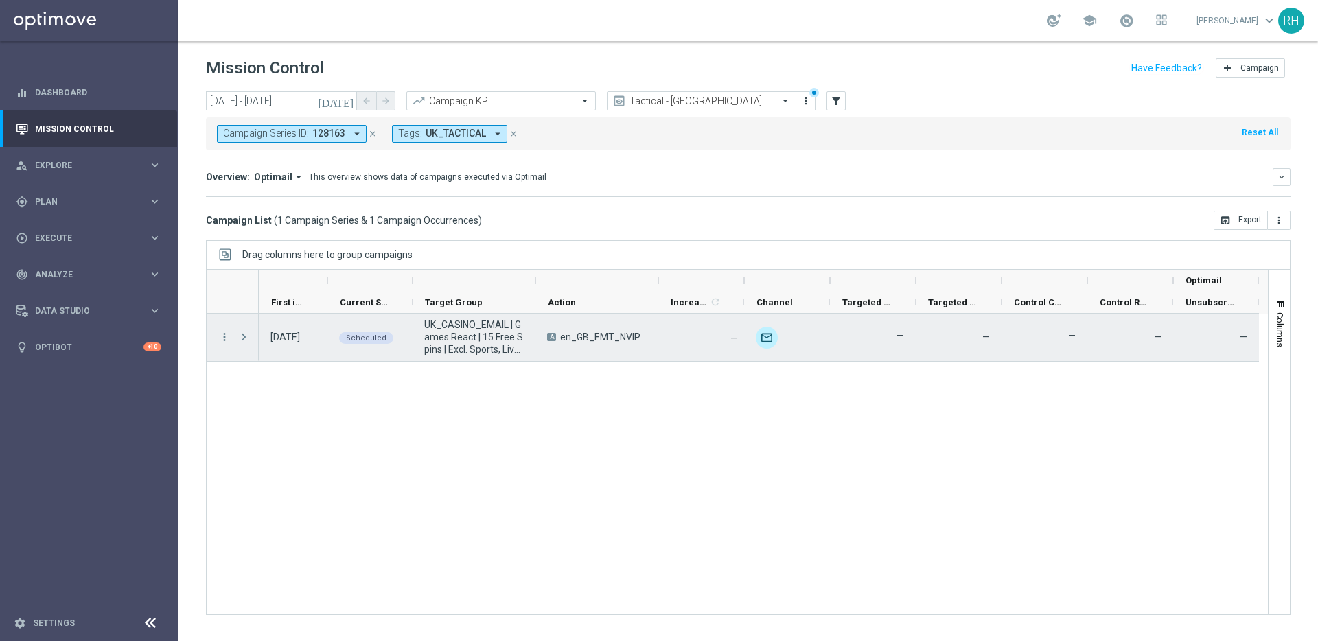
click at [465, 336] on span "UK_CASINO_EMAIL | Games React | 15 Free Spins | Excl. Sports, Live Casino" at bounding box center [473, 336] width 99 height 37
